Goal: Task Accomplishment & Management: Use online tool/utility

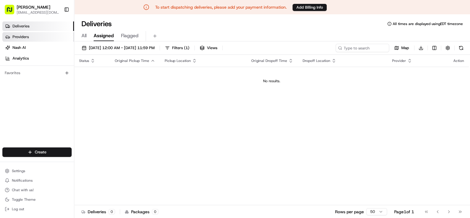
click at [32, 40] on link "Providers" at bounding box center [38, 37] width 72 height 10
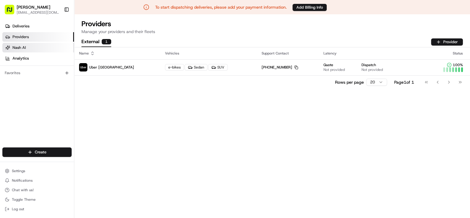
click at [33, 50] on link "Nash AI" at bounding box center [38, 48] width 72 height 10
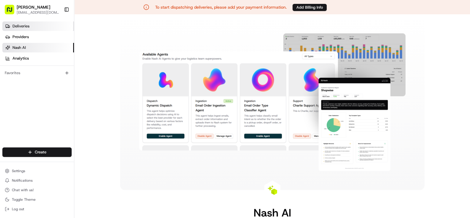
click at [38, 27] on link "Deliveries" at bounding box center [38, 26] width 72 height 10
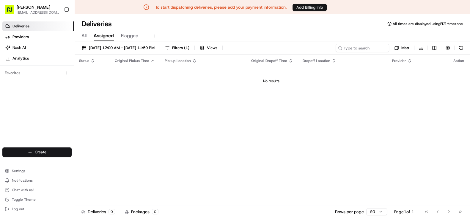
click at [312, 10] on button "Add Billing Info" at bounding box center [310, 7] width 34 height 7
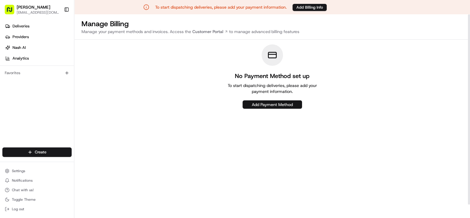
click at [294, 107] on button "Add Payment Method" at bounding box center [272, 104] width 59 height 8
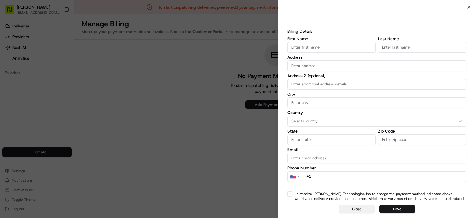
click at [364, 206] on button "Close" at bounding box center [357, 209] width 36 height 8
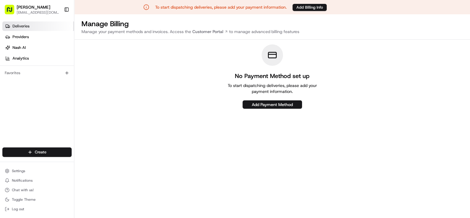
click at [28, 23] on span "Deliveries" at bounding box center [20, 25] width 17 height 5
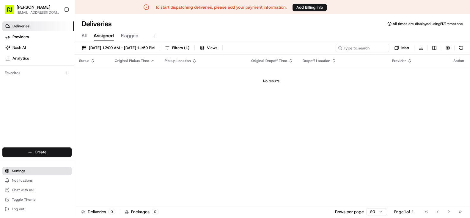
click at [30, 172] on button "Settings" at bounding box center [36, 171] width 69 height 8
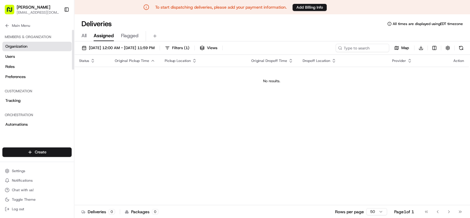
click at [19, 47] on span "Organization" at bounding box center [16, 46] width 22 height 5
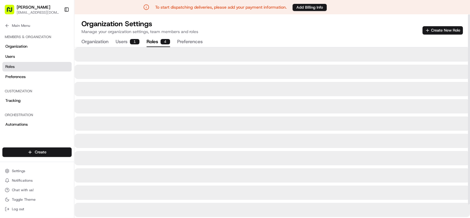
click at [155, 39] on button "Roles 4" at bounding box center [158, 42] width 23 height 10
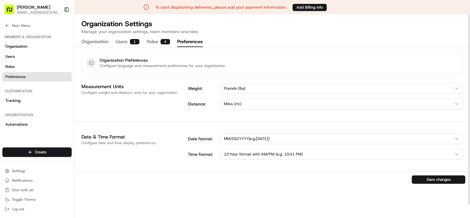
click at [196, 38] on button "Preferences" at bounding box center [190, 42] width 26 height 10
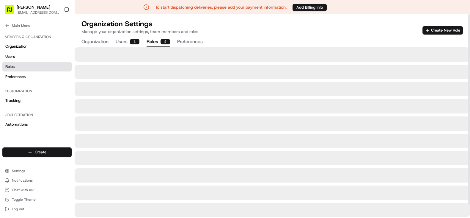
click at [153, 39] on button "Roles 4" at bounding box center [158, 42] width 23 height 10
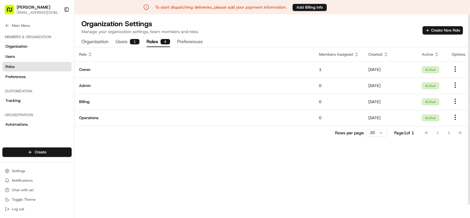
click at [126, 42] on button "Users 1" at bounding box center [128, 42] width 24 height 10
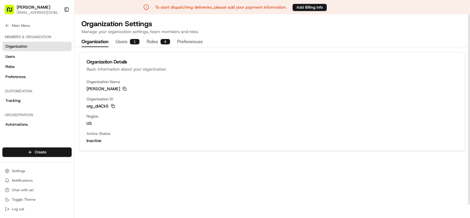
click at [94, 42] on button "Organization" at bounding box center [94, 42] width 27 height 10
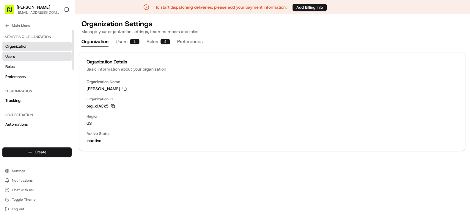
click at [31, 58] on link "Users" at bounding box center [36, 57] width 69 height 10
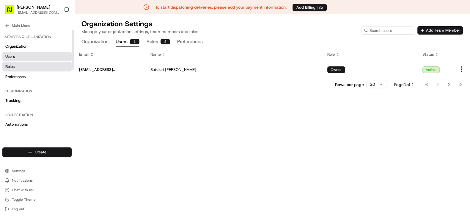
click at [30, 68] on link "Roles" at bounding box center [36, 67] width 69 height 10
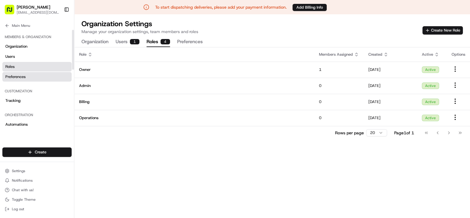
click at [30, 79] on link "Preferences" at bounding box center [36, 77] width 69 height 10
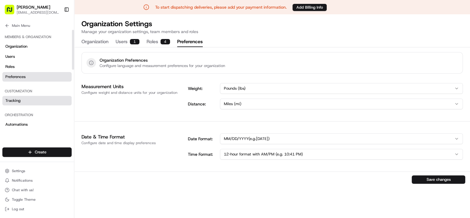
click at [38, 98] on link "Tracking" at bounding box center [36, 101] width 69 height 10
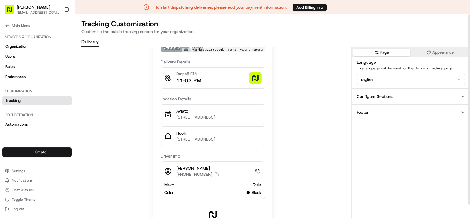
scroll to position [14, 0]
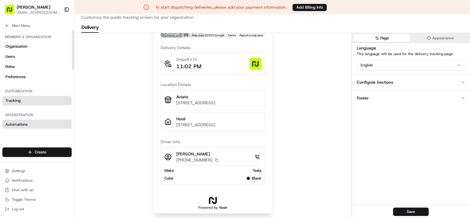
click at [23, 120] on link "Automations" at bounding box center [36, 125] width 69 height 10
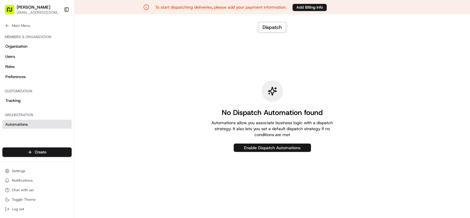
click at [288, 146] on button "Enable Dispatch Automations" at bounding box center [272, 147] width 77 height 8
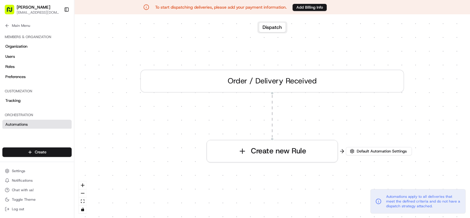
click at [274, 81] on div "Order / Delivery Received" at bounding box center [272, 81] width 264 height 23
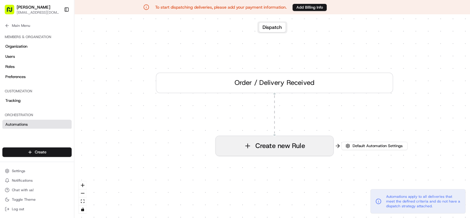
click at [318, 151] on button "Create new Rule" at bounding box center [275, 146] width 118 height 20
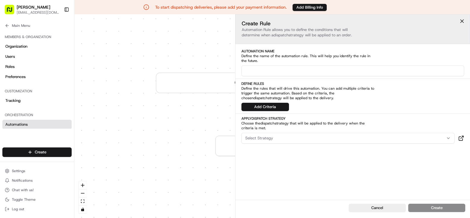
click at [280, 139] on div "Select Strategy" at bounding box center [348, 137] width 211 height 5
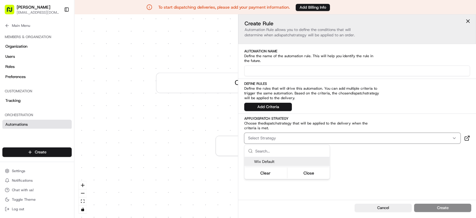
click at [271, 160] on span "Wix Default" at bounding box center [290, 161] width 73 height 5
click at [317, 171] on button "Close" at bounding box center [308, 173] width 41 height 8
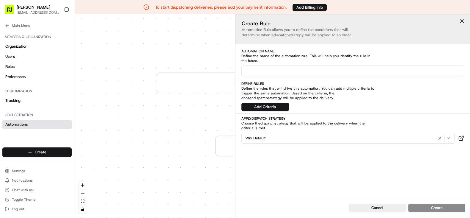
click at [290, 70] on input at bounding box center [353, 70] width 223 height 11
type input "restaurant orders"
click at [272, 103] on button "Add Criteria" at bounding box center [266, 107] width 48 height 8
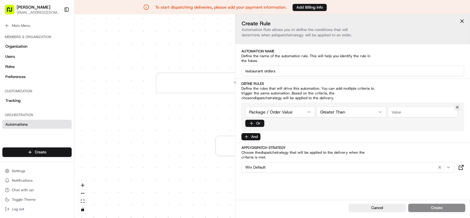
click at [298, 106] on html "To start dispatching deliveries, please add your payment information. Add Billi…" at bounding box center [235, 109] width 470 height 218
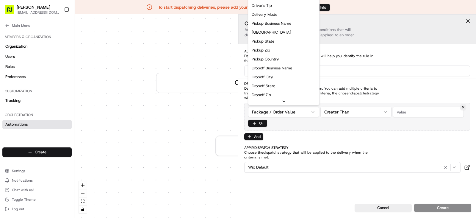
click at [433, 79] on html "To start dispatching deliveries, please add your payment information. Add Billi…" at bounding box center [238, 109] width 476 height 218
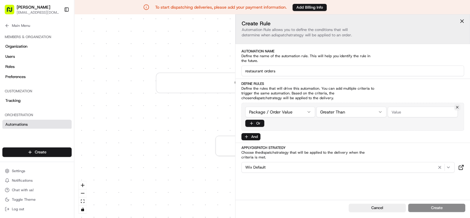
click at [303, 109] on html "To start dispatching deliveries, please add your payment information. Add Billi…" at bounding box center [235, 109] width 470 height 218
click at [366, 112] on html "To start dispatching deliveries, please add your payment information. Add Billi…" at bounding box center [235, 109] width 470 height 218
click at [442, 110] on html "To start dispatching deliveries, please add your payment information. Add Billi…" at bounding box center [235, 109] width 470 height 218
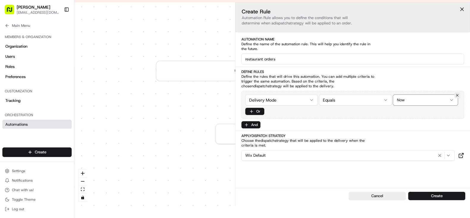
scroll to position [12, 0]
click at [438, 194] on button "Create" at bounding box center [436, 195] width 57 height 8
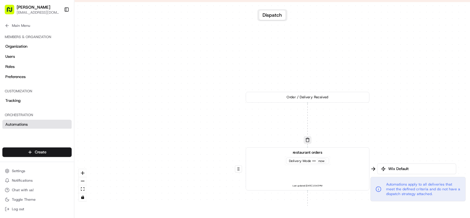
click at [401, 171] on span "Wix Default" at bounding box center [419, 168] width 65 height 5
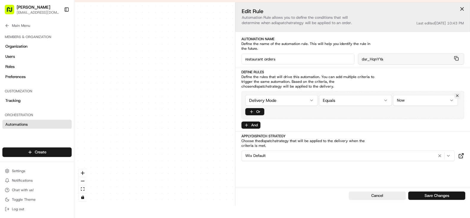
click at [202, 117] on div "0 0 Order / Delivery Received restaurant orders Delivery Mode == now Last updat…" at bounding box center [272, 103] width 396 height 203
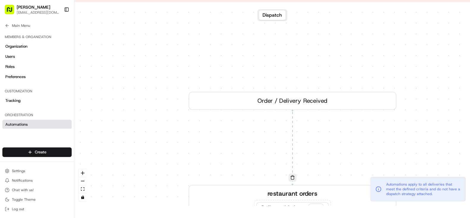
drag, startPoint x: 280, startPoint y: 125, endPoint x: 128, endPoint y: 47, distance: 170.5
drag, startPoint x: 128, startPoint y: 47, endPoint x: 302, endPoint y: 44, distance: 174.3
click at [302, 44] on div "0 0 Order / Delivery Received restaurant orders Delivery Mode == now Last updat…" at bounding box center [272, 103] width 396 height 203
drag, startPoint x: 321, startPoint y: 93, endPoint x: 243, endPoint y: 47, distance: 90.4
click at [243, 47] on div "0 0 Order / Delivery Received restaurant orders Delivery Mode == now Last updat…" at bounding box center [272, 103] width 396 height 203
